Goal: Task Accomplishment & Management: Complete application form

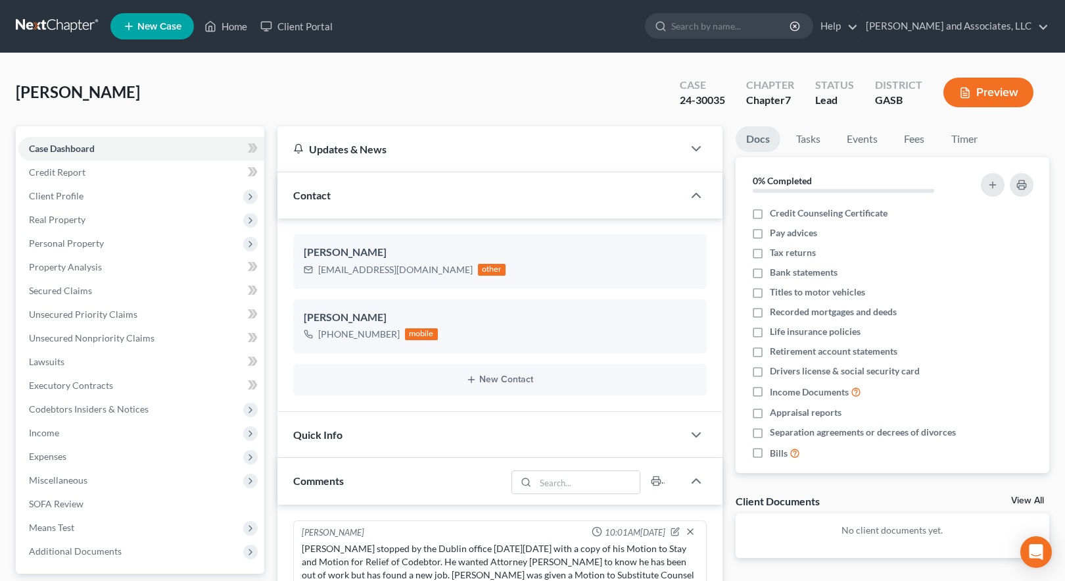
select select "0"
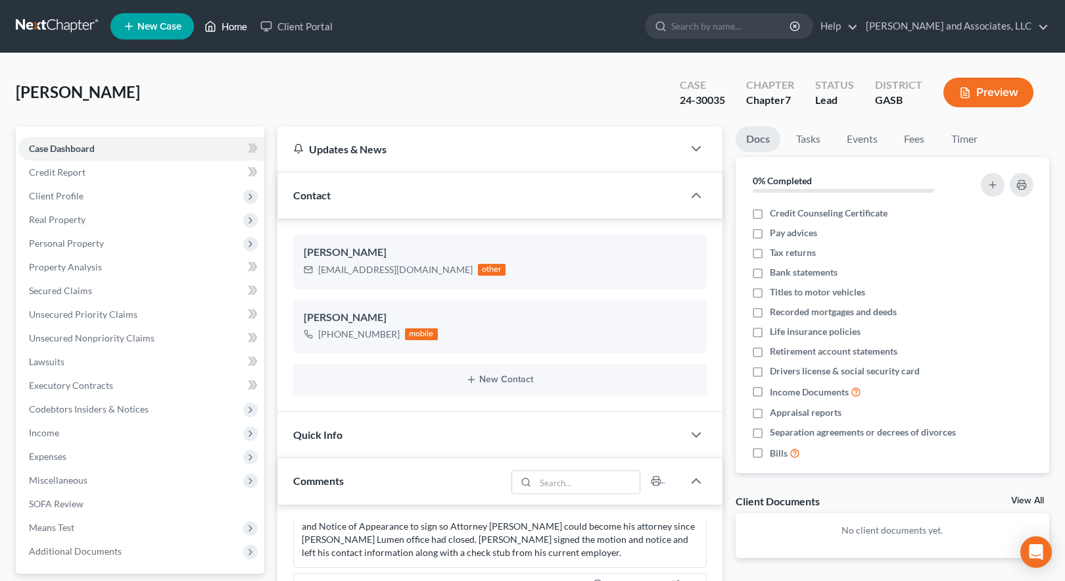
click at [237, 27] on link "Home" at bounding box center [226, 26] width 56 height 24
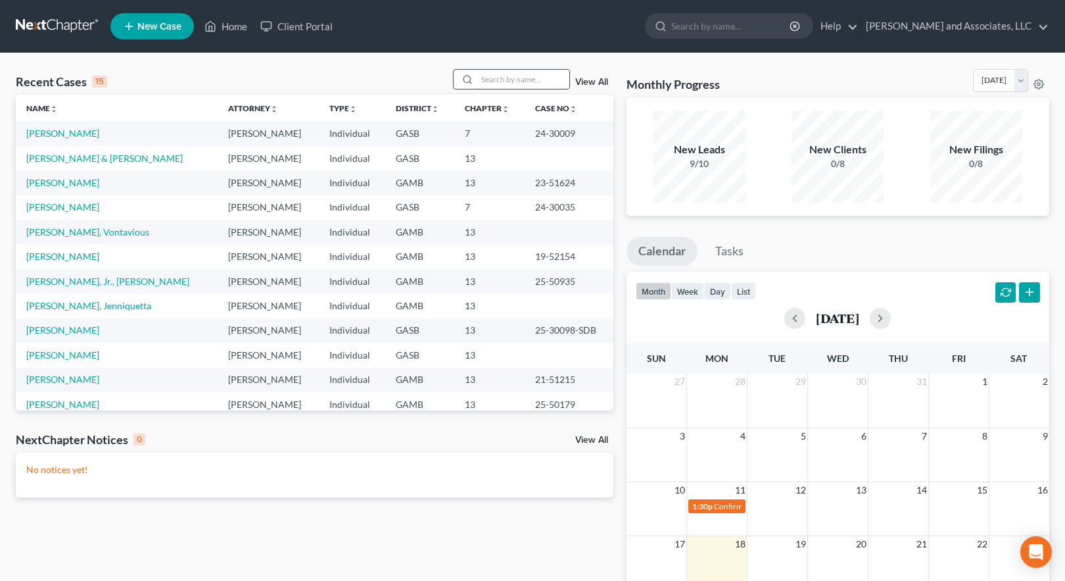
click at [489, 78] on input "search" at bounding box center [523, 79] width 92 height 19
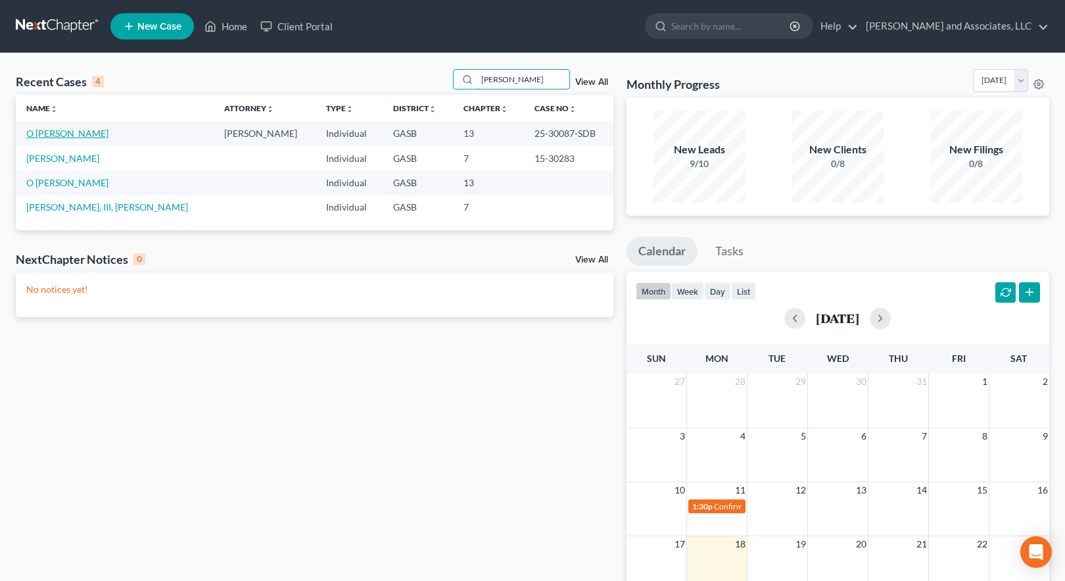
type input "[PERSON_NAME]"
click at [55, 131] on link "O [PERSON_NAME]" at bounding box center [67, 133] width 82 height 11
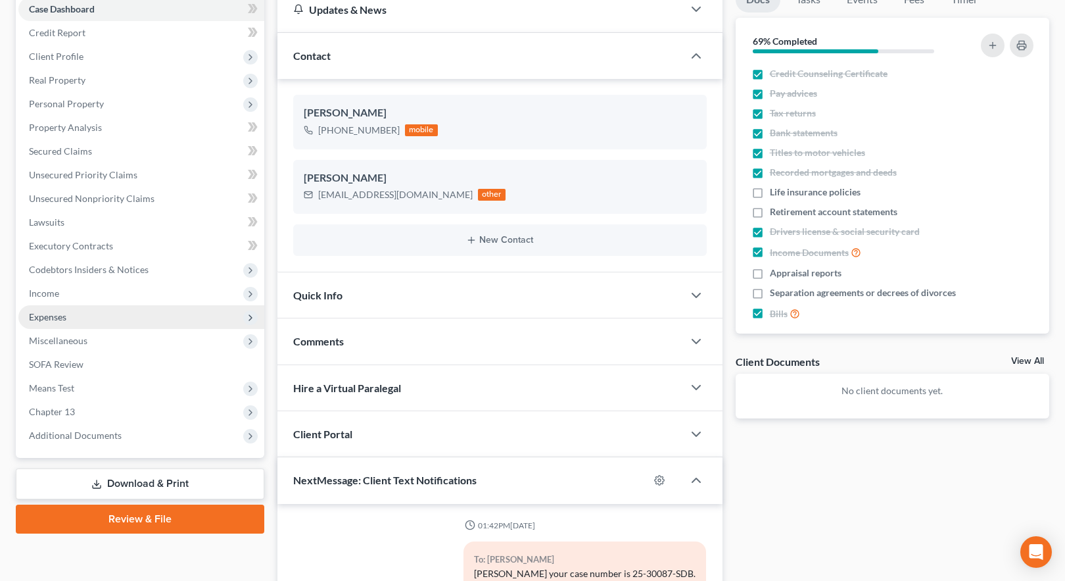
scroll to position [197, 0]
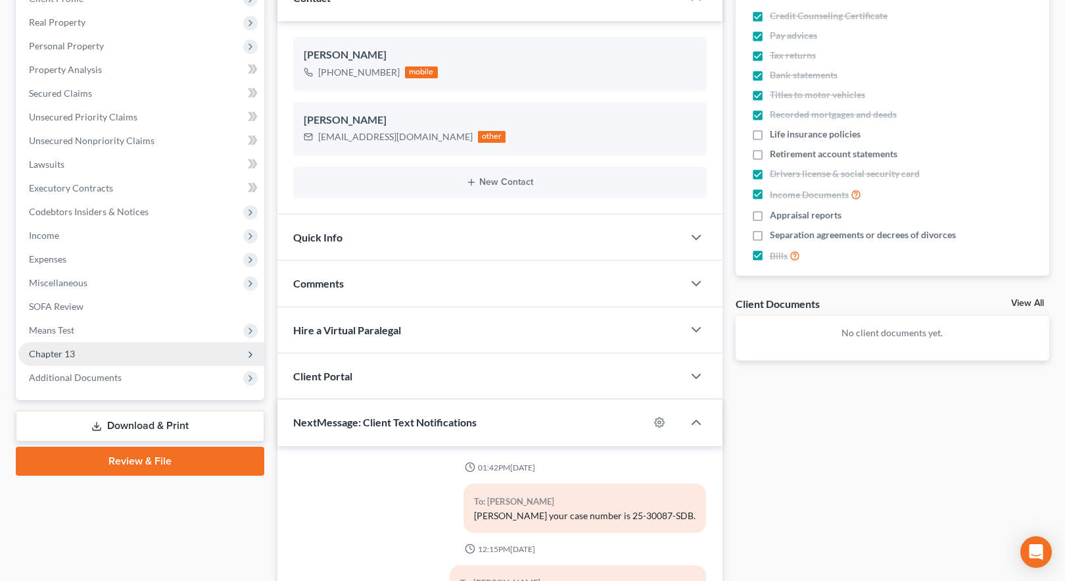
click at [60, 354] on span "Chapter 13" at bounding box center [52, 353] width 46 height 11
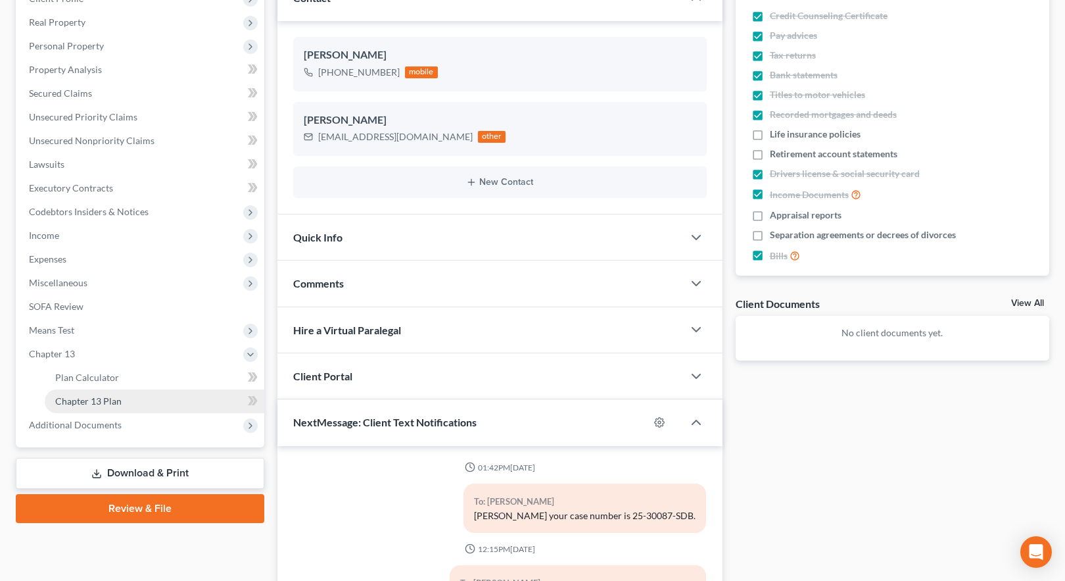
click at [117, 401] on span "Chapter 13 Plan" at bounding box center [88, 400] width 66 height 11
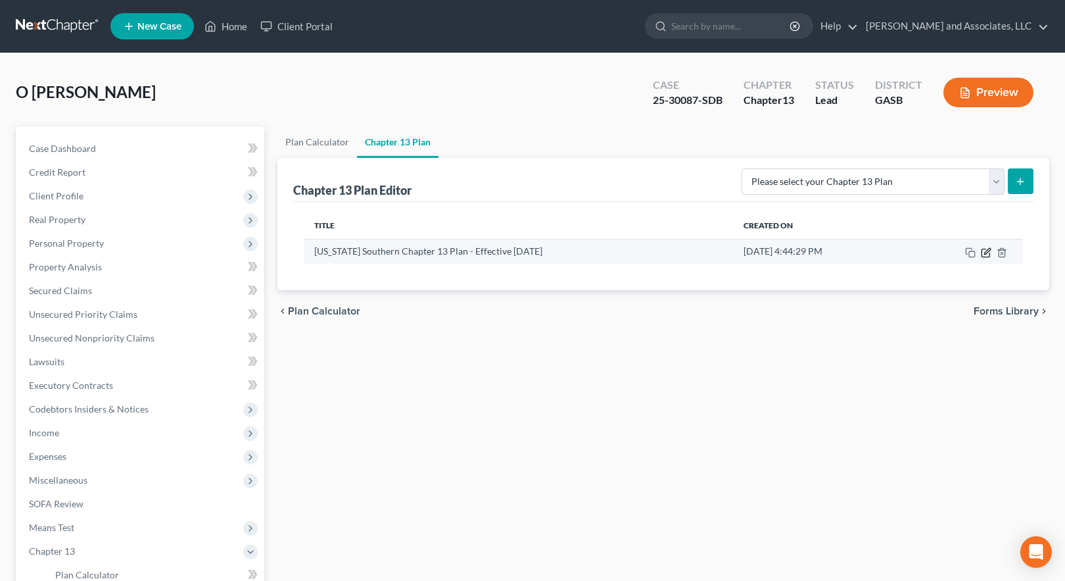
click at [988, 251] on icon "button" at bounding box center [986, 252] width 11 height 11
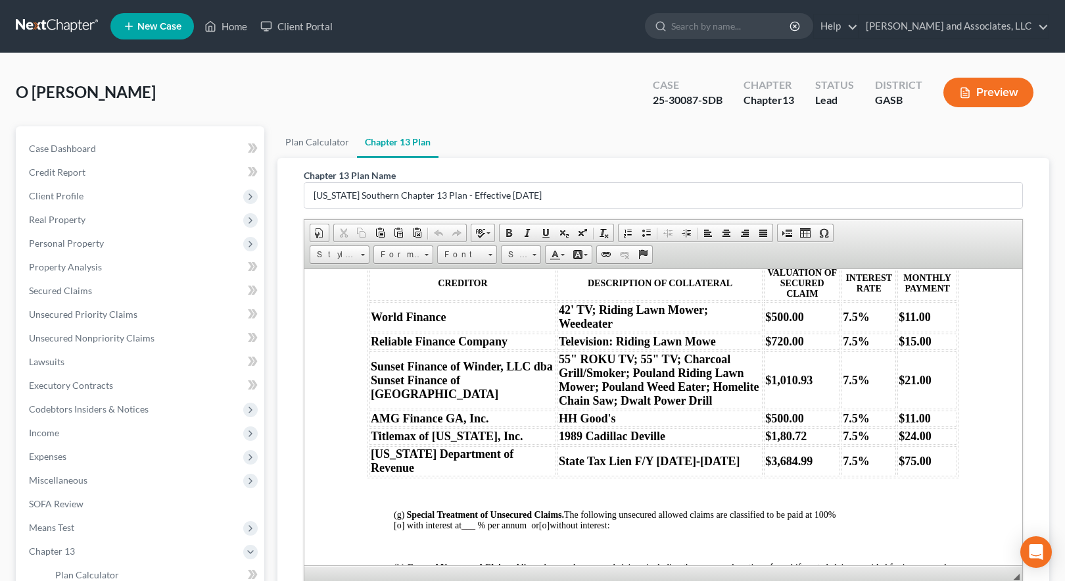
scroll to position [1446, 0]
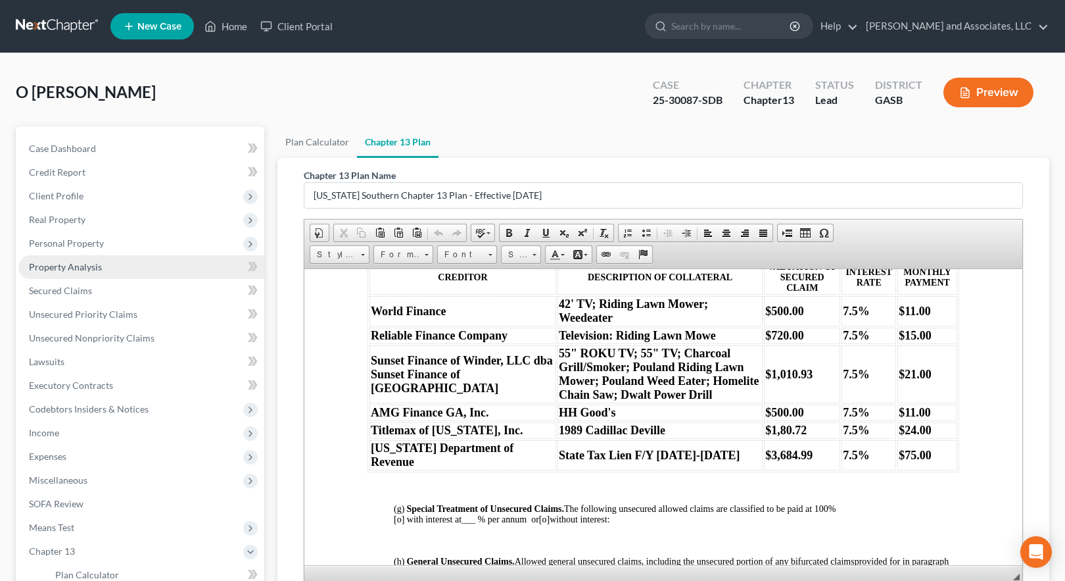
click at [68, 268] on span "Property Analysis" at bounding box center [65, 266] width 73 height 11
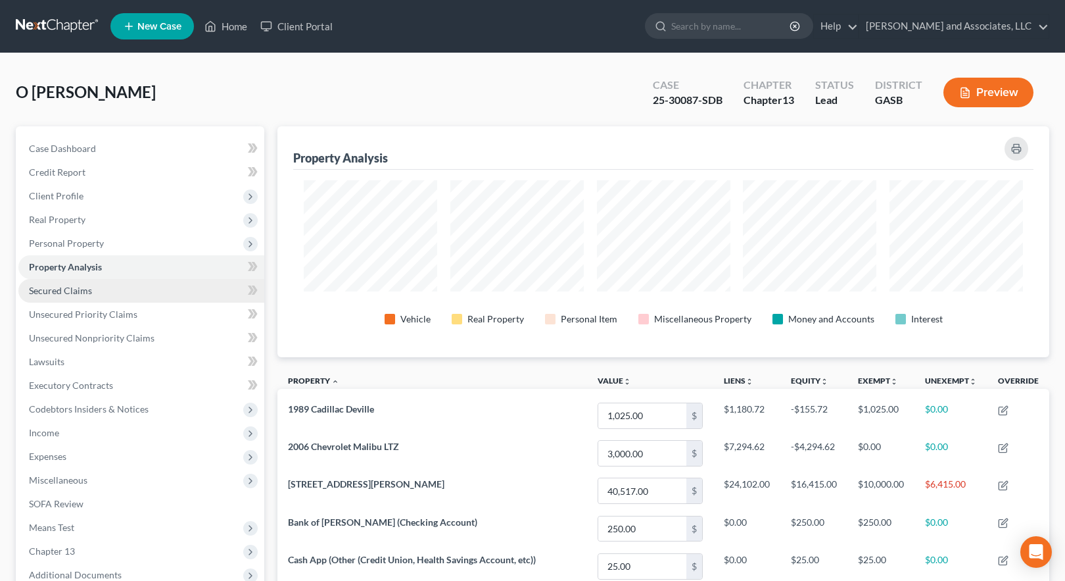
scroll to position [231, 772]
click at [57, 287] on span "Secured Claims" at bounding box center [60, 290] width 63 height 11
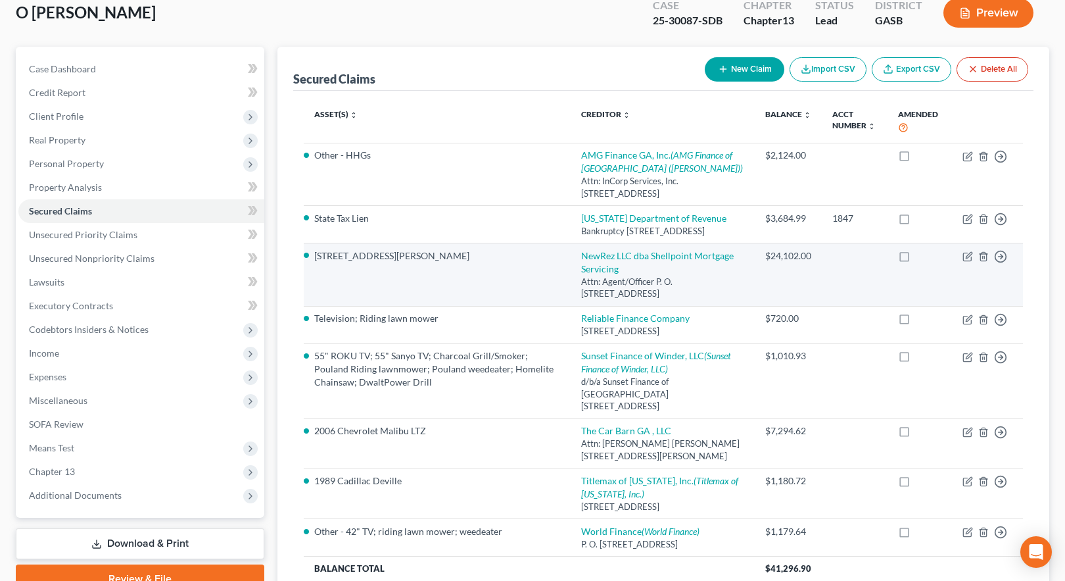
scroll to position [131, 0]
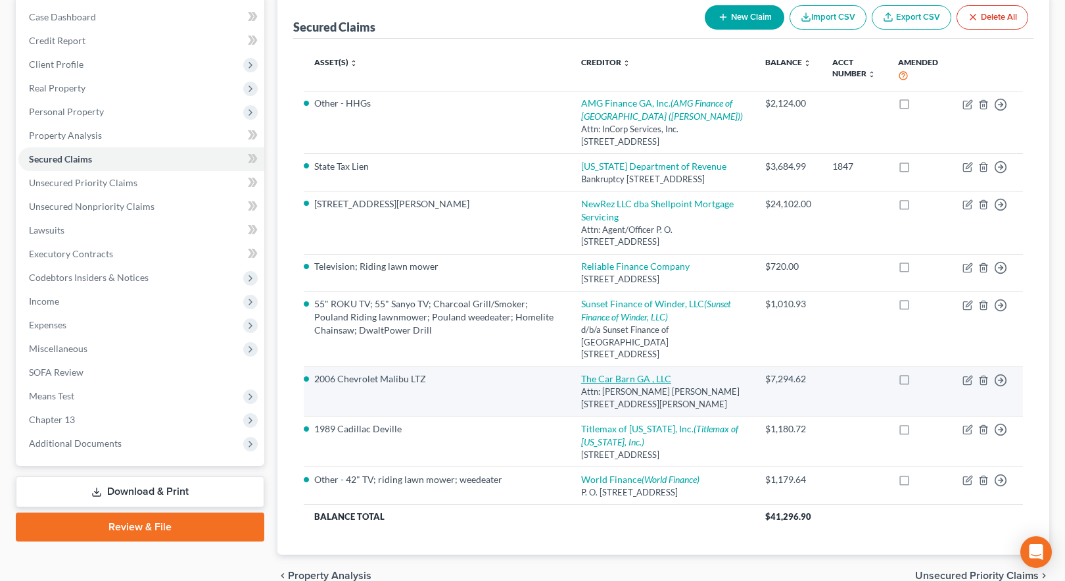
click at [655, 384] on link "The Car Barn GA , LLC" at bounding box center [626, 378] width 90 height 11
select select "10"
select select "2"
select select "0"
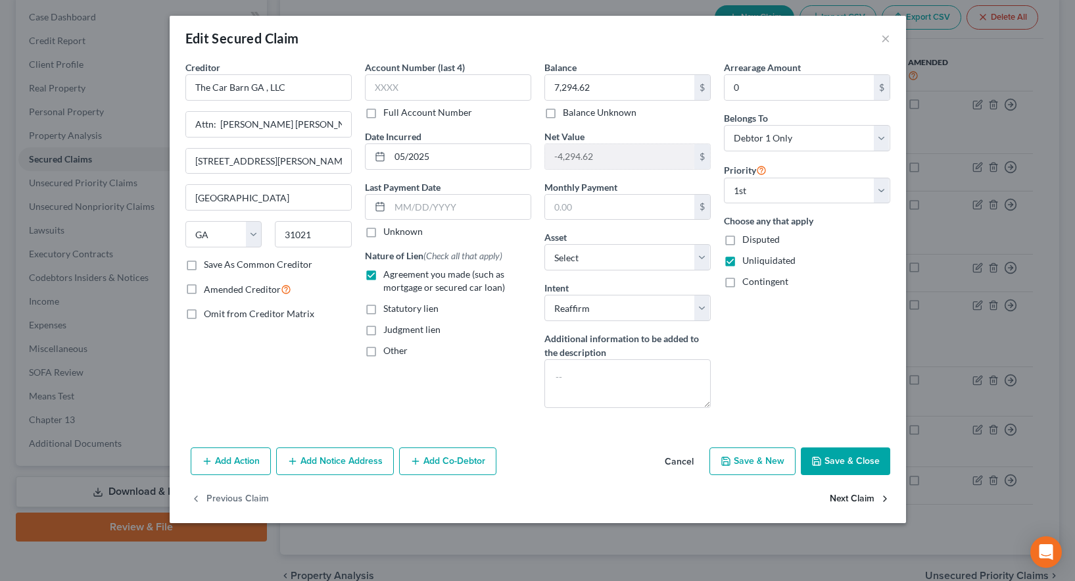
click at [854, 502] on button "Next Claim" at bounding box center [860, 499] width 60 height 28
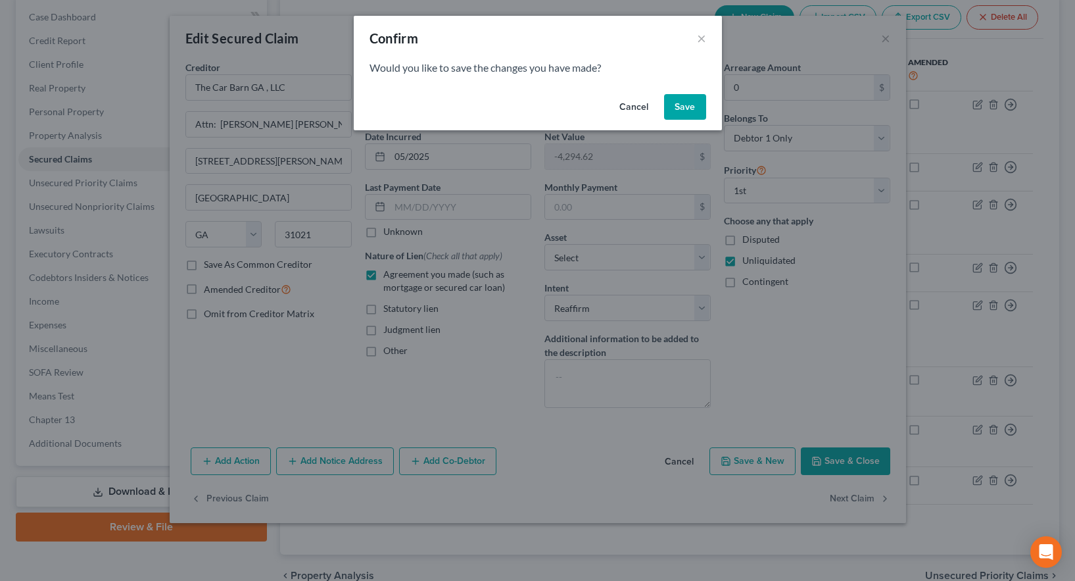
click at [678, 103] on button "Save" at bounding box center [685, 107] width 42 height 26
select select "10"
select select "4"
select select "2"
select select "0"
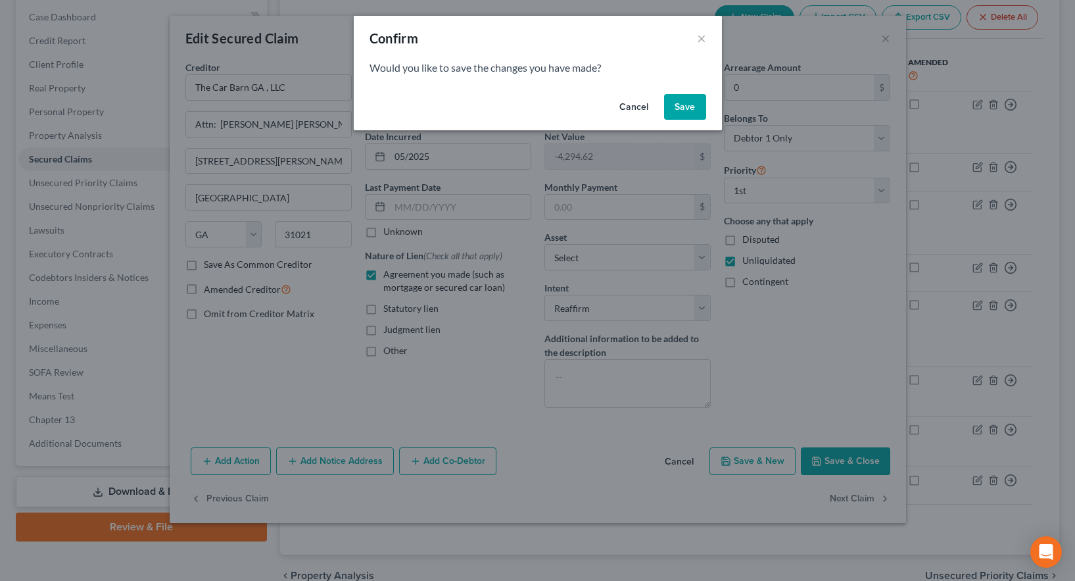
select select "0"
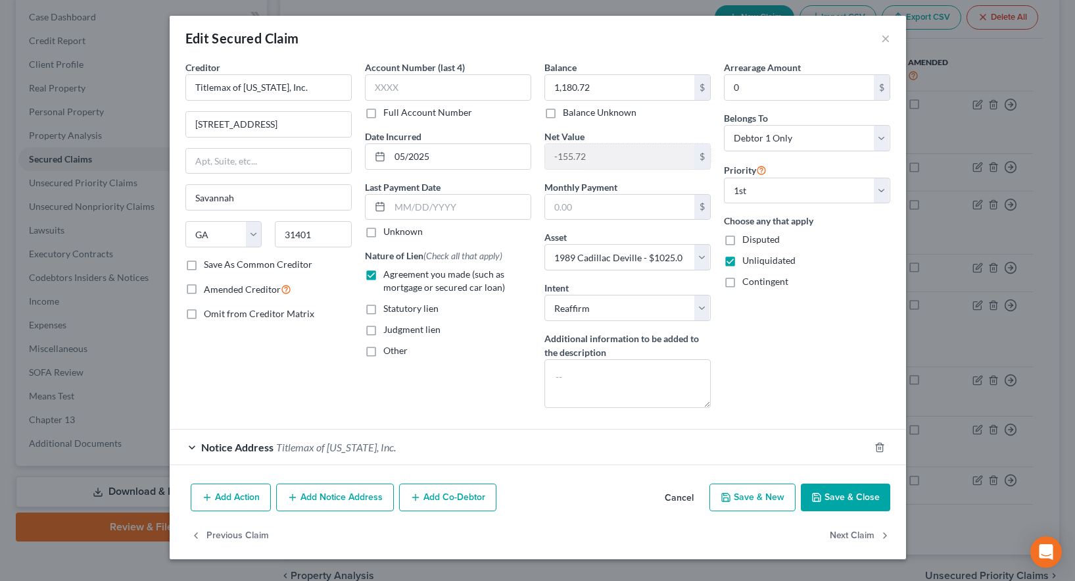
click at [861, 495] on button "Save & Close" at bounding box center [845, 497] width 89 height 28
select select
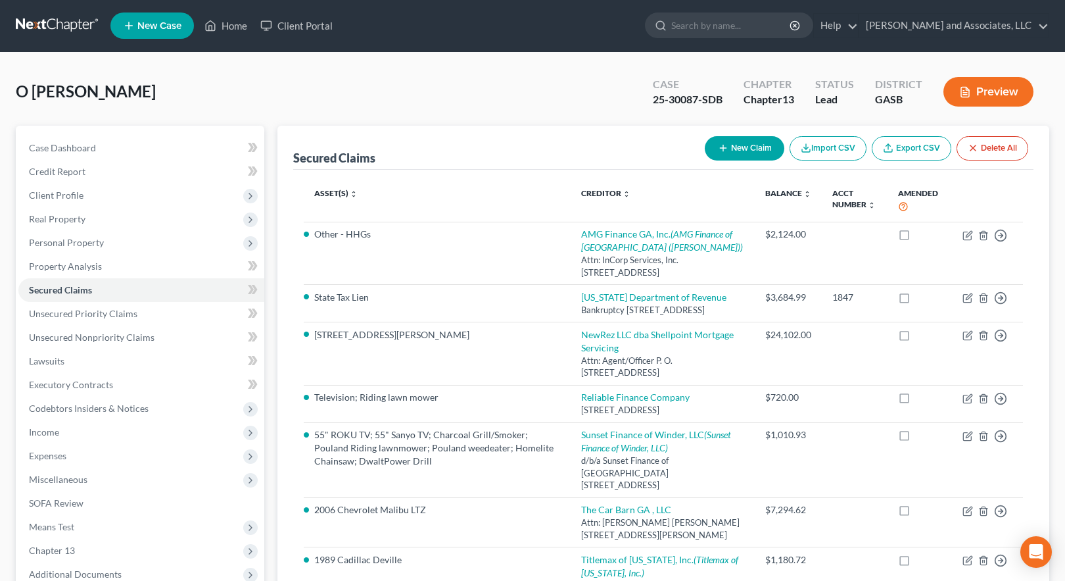
scroll to position [0, 0]
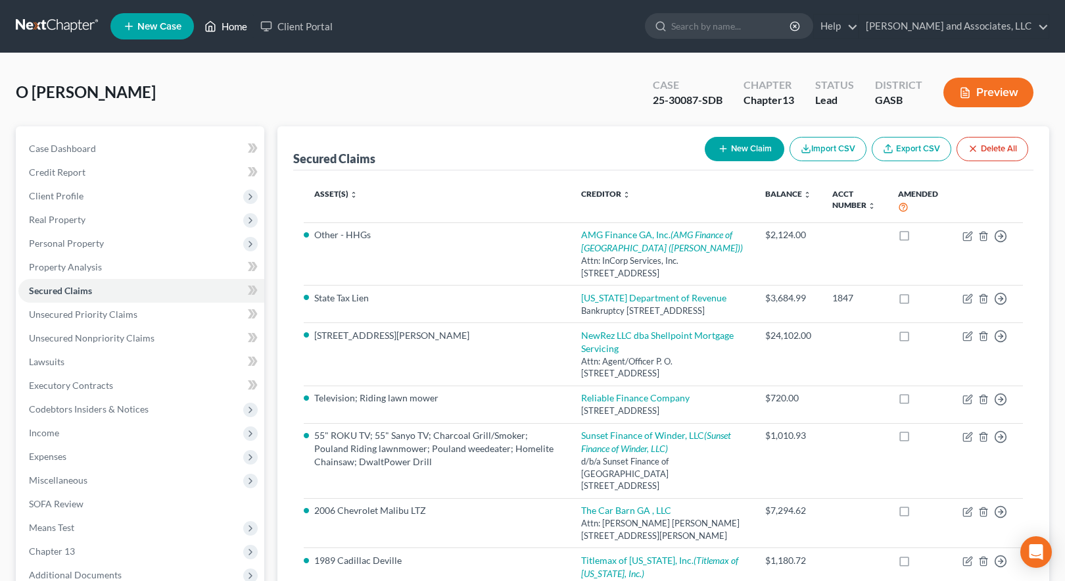
click at [227, 26] on link "Home" at bounding box center [226, 26] width 56 height 24
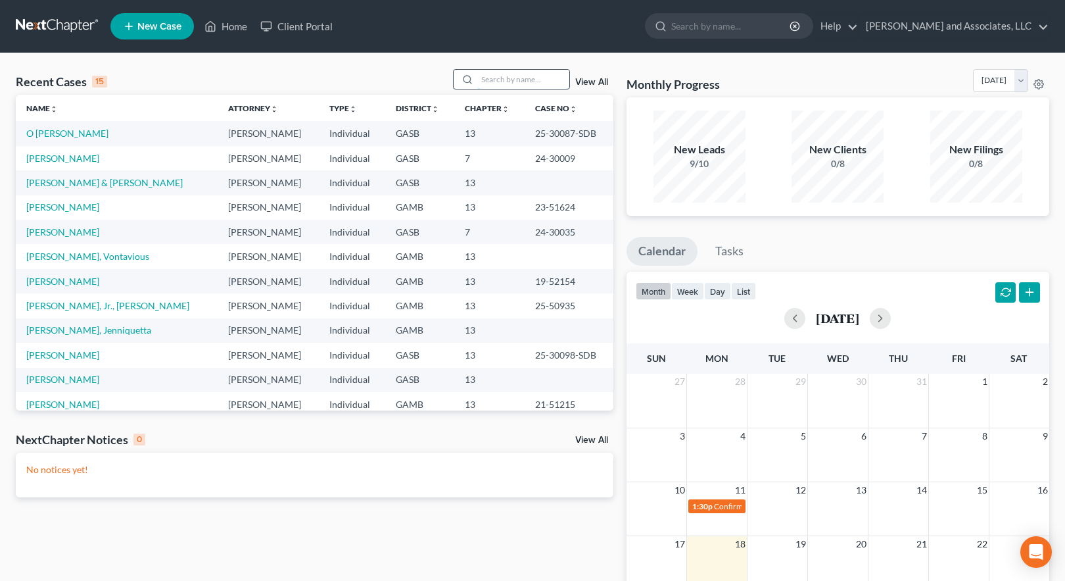
click at [503, 78] on input "search" at bounding box center [523, 79] width 92 height 19
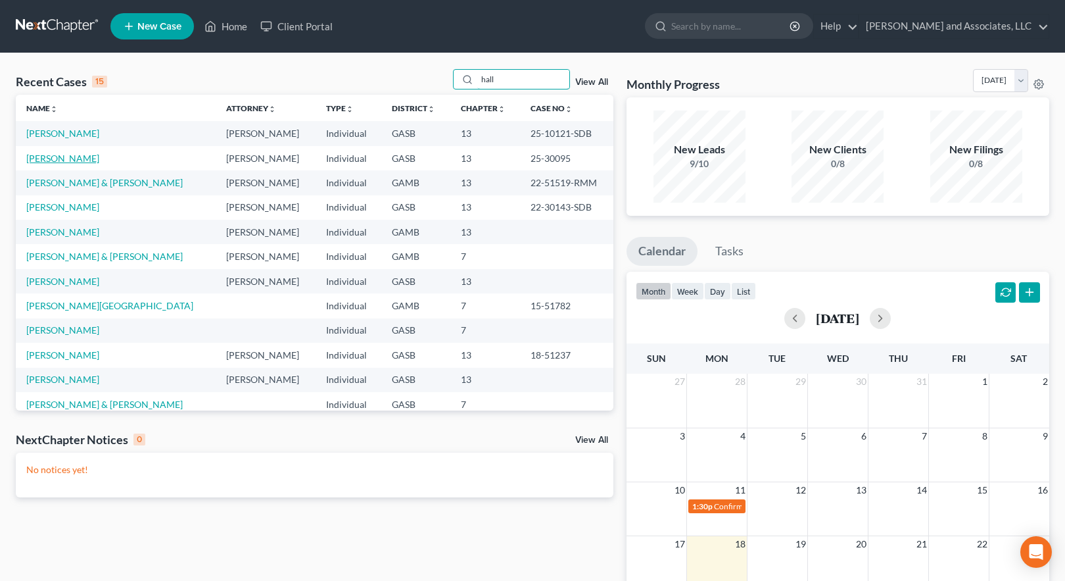
type input "hall"
click at [50, 159] on link "[PERSON_NAME]" at bounding box center [62, 158] width 73 height 11
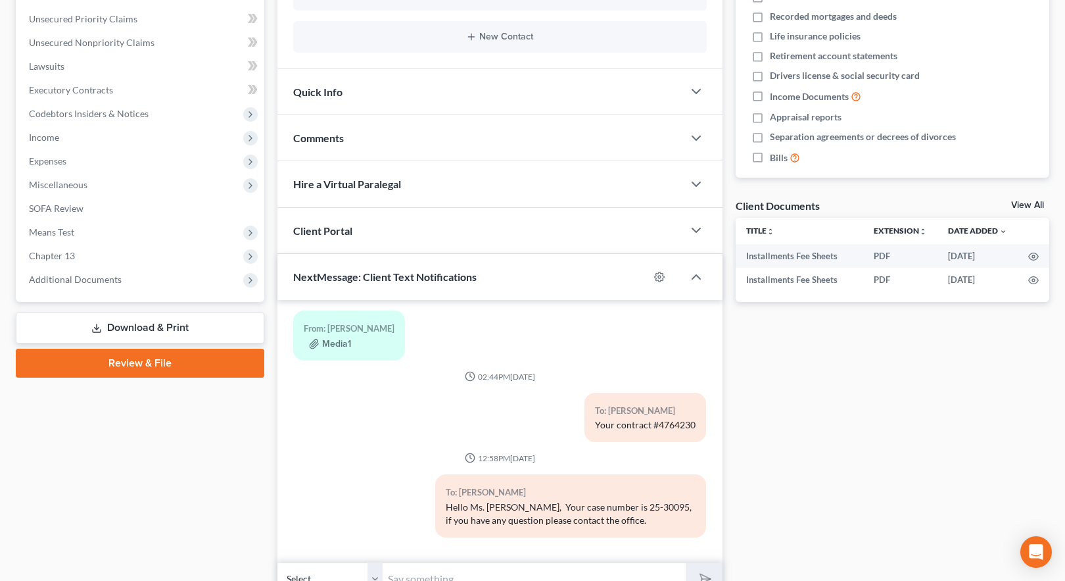
scroll to position [329, 0]
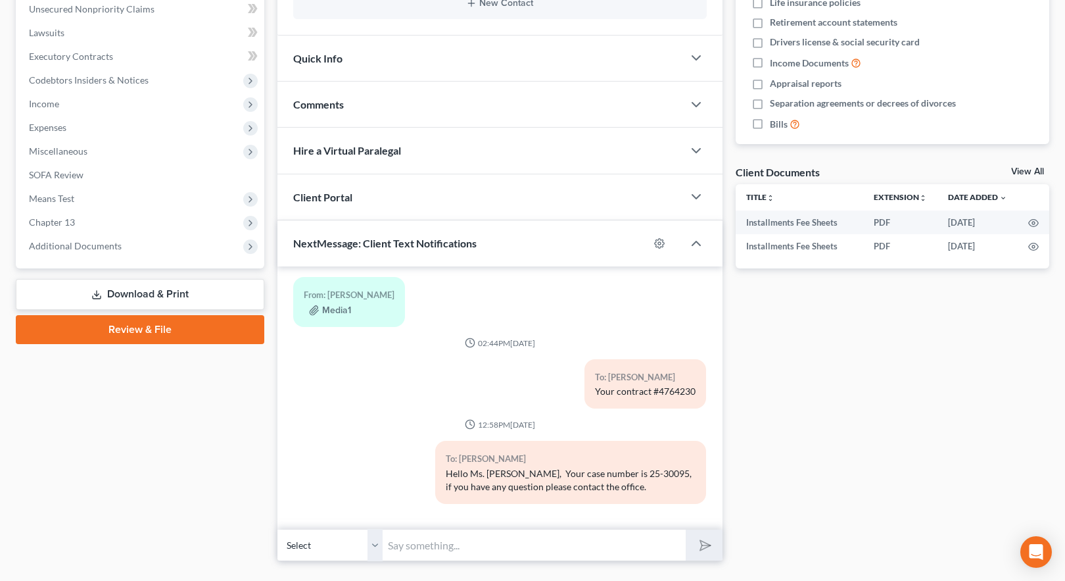
click at [441, 548] on input "text" at bounding box center [534, 545] width 303 height 32
click at [477, 542] on input "[PERSON_NAME], this is [PERSON_NAME] at Attorney [PERSON_NAME] offic in [GEOGRA…" at bounding box center [534, 545] width 303 height 32
drag, startPoint x: 482, startPoint y: 547, endPoint x: 545, endPoint y: 551, distance: 63.2
click at [545, 551] on input "[PERSON_NAME], this is [PERSON_NAME] at Attorney [PERSON_NAME] offic in [GEOGRA…" at bounding box center [534, 545] width 303 height 32
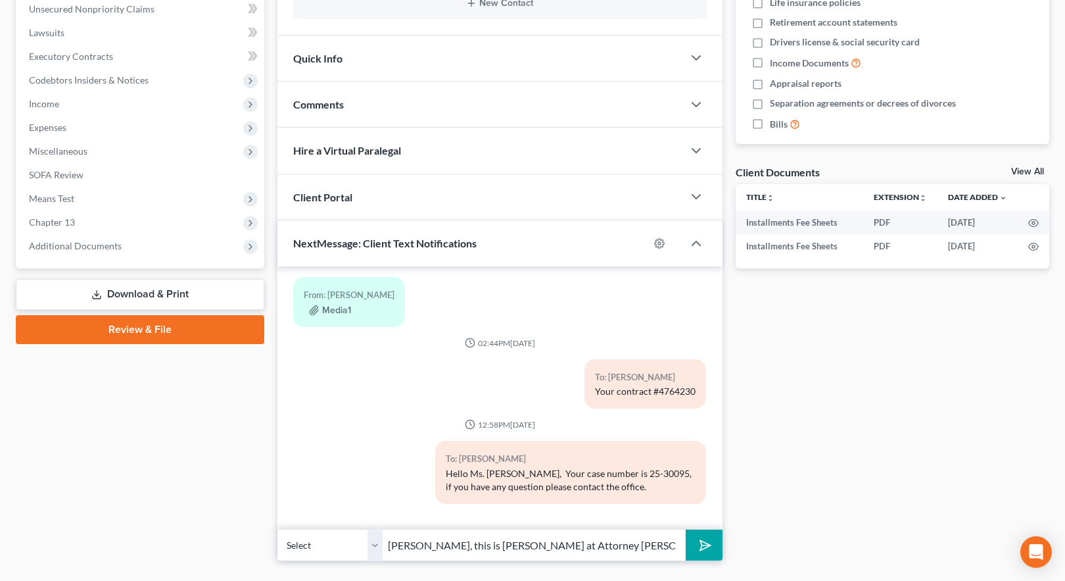
click at [609, 546] on input "[PERSON_NAME], this is [PERSON_NAME] at Attorney [PERSON_NAME] offic in [GEOGRA…" at bounding box center [534, 545] width 303 height 32
click at [607, 546] on input "[PERSON_NAME], this is [PERSON_NAME] at Attorney [PERSON_NAME] office in [GEOGR…" at bounding box center [534, 545] width 303 height 32
click at [664, 546] on input "[PERSON_NAME], this is [PERSON_NAME] at Attorney [PERSON_NAME] office in [GEOGR…" at bounding box center [534, 545] width 303 height 32
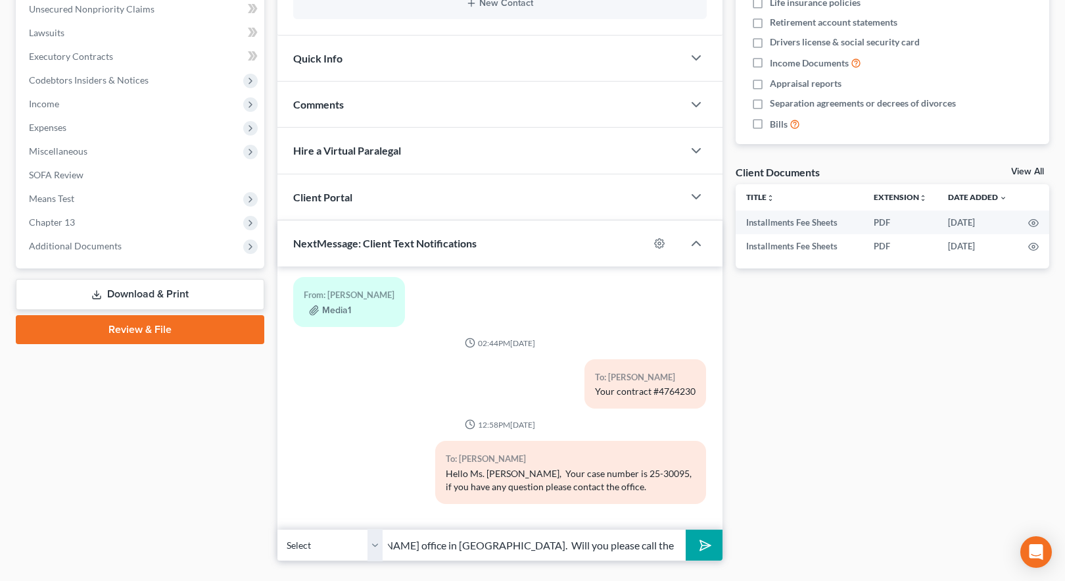
drag, startPoint x: 642, startPoint y: 542, endPoint x: 668, endPoint y: 553, distance: 28.6
click at [644, 543] on input "[PERSON_NAME], this is [PERSON_NAME] at Attorney [PERSON_NAME] office in [GEOGR…" at bounding box center [534, 545] width 303 height 32
type input "[PERSON_NAME], this is [PERSON_NAME] at Attorney [PERSON_NAME] office in [GEOGR…"
click at [706, 544] on icon "submit" at bounding box center [703, 545] width 18 height 18
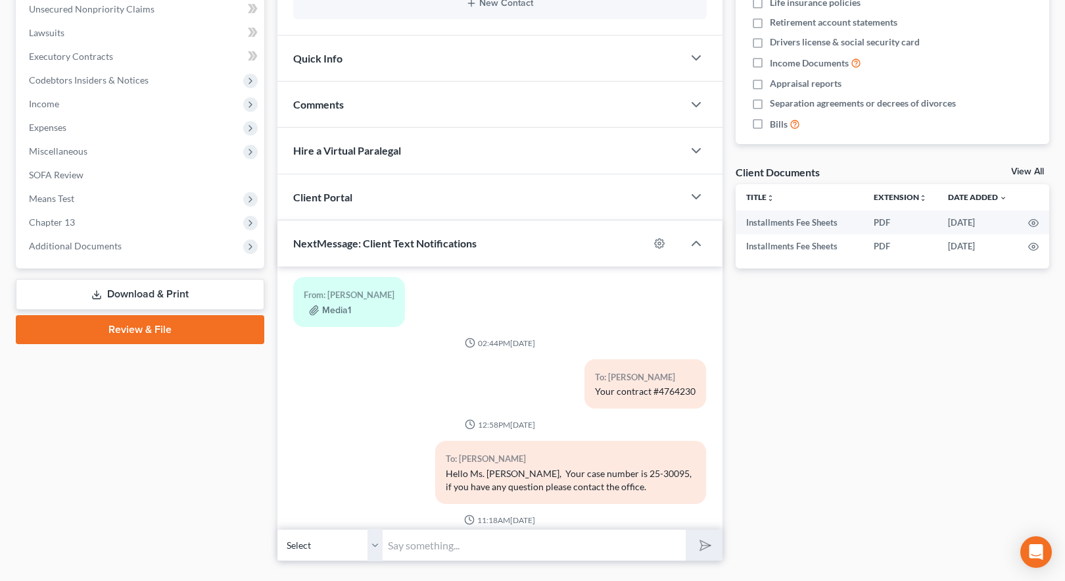
scroll to position [282, 0]
